Goal: Task Accomplishment & Management: Use online tool/utility

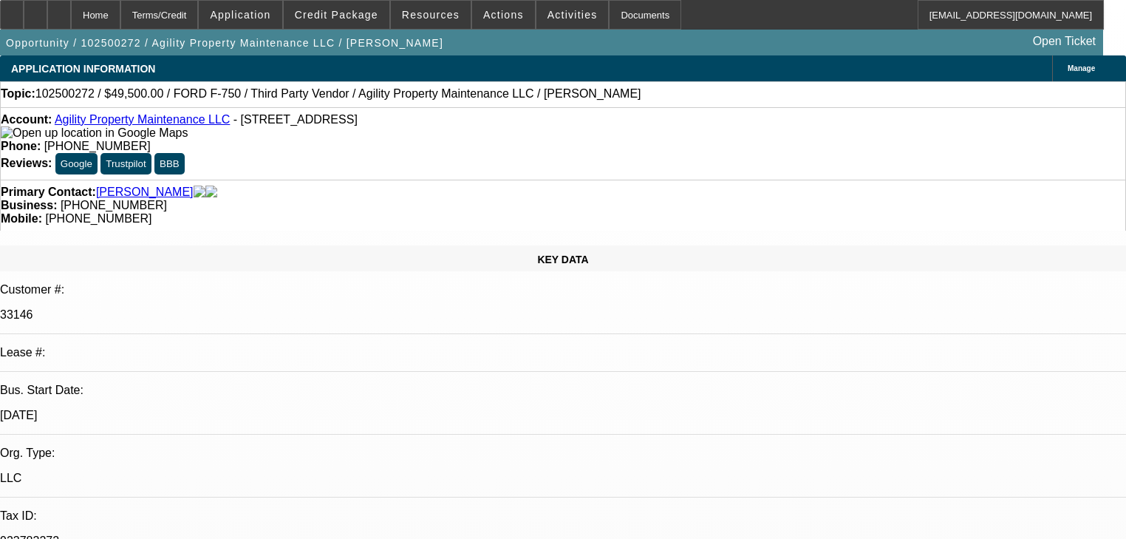
select select "0"
select select "2"
select select "0.1"
select select "4"
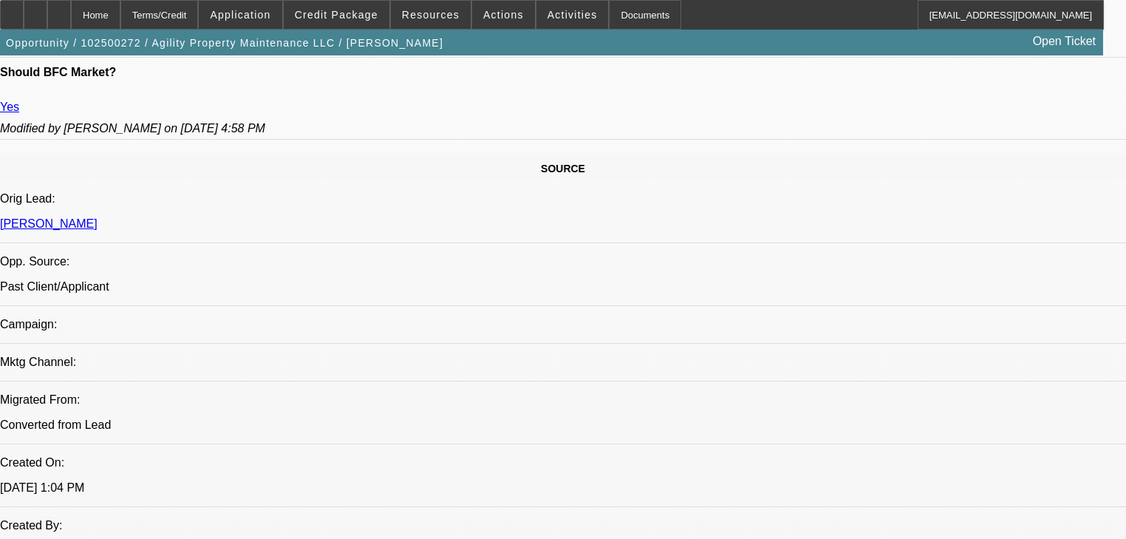
scroll to position [827, 0]
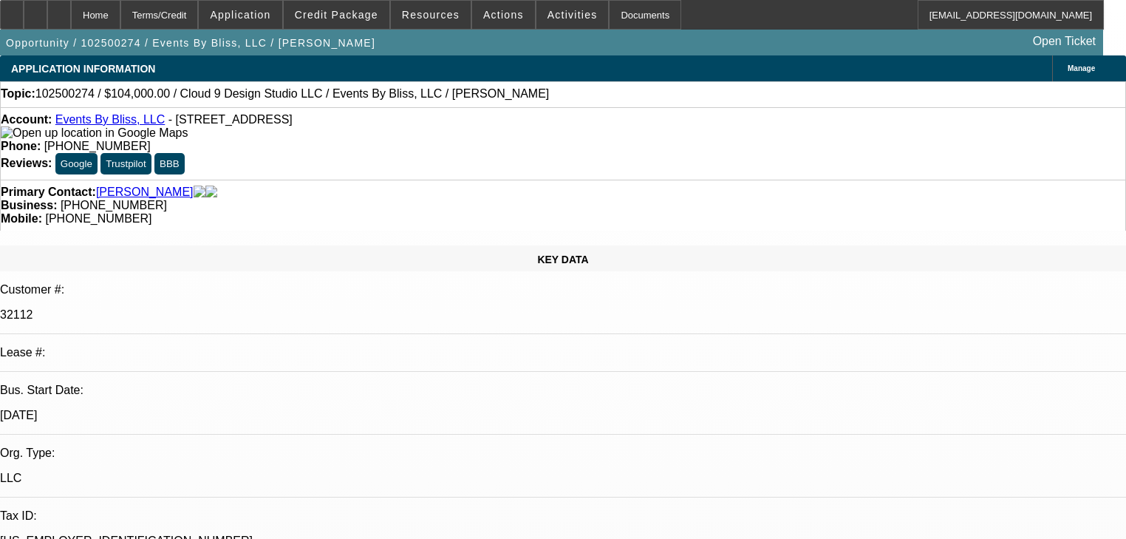
select select "0"
select select "2"
select select "0.1"
select select "4"
